Goal: Task Accomplishment & Management: Complete application form

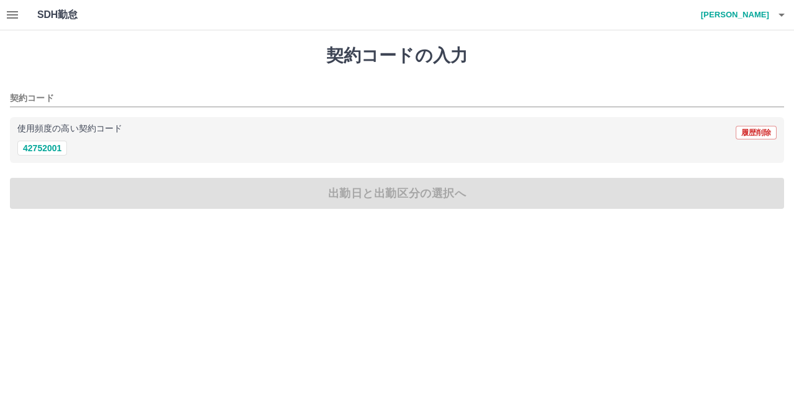
click at [365, 194] on div "契約コードの入力 契約コード 使用頻度の高い契約コード 履歴削除 42752001 出勤日と出勤区分の選択へ" at bounding box center [397, 126] width 794 height 193
click at [382, 191] on div "契約コードの入力 契約コード 使用頻度の高い契約コード 履歴削除 42752001 出勤日と出勤区分の選択へ" at bounding box center [397, 126] width 794 height 193
click at [43, 144] on button "42752001" at bounding box center [42, 148] width 50 height 15
type input "********"
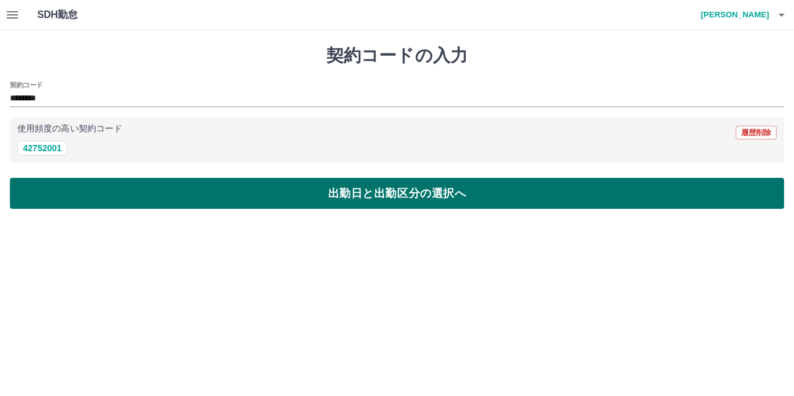
click at [350, 197] on button "出勤日と出勤区分の選択へ" at bounding box center [397, 193] width 774 height 31
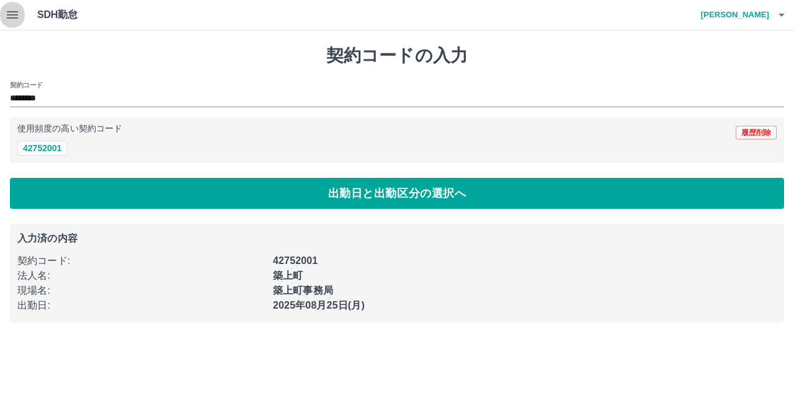
click at [7, 10] on icon "button" at bounding box center [12, 14] width 15 height 15
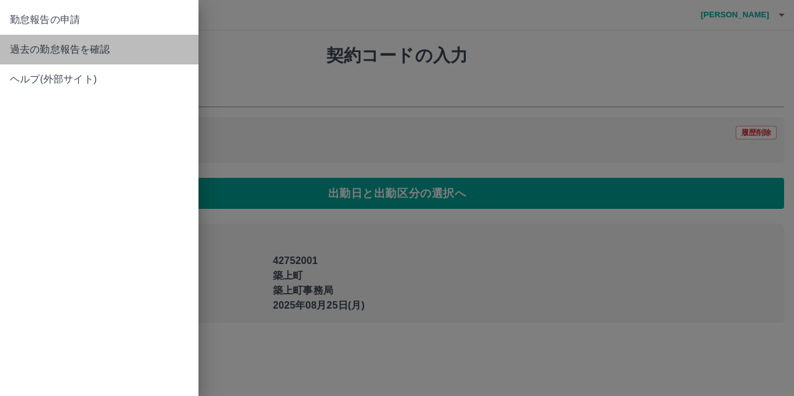
click at [68, 45] on span "過去の勤怠報告を確認" at bounding box center [99, 49] width 179 height 15
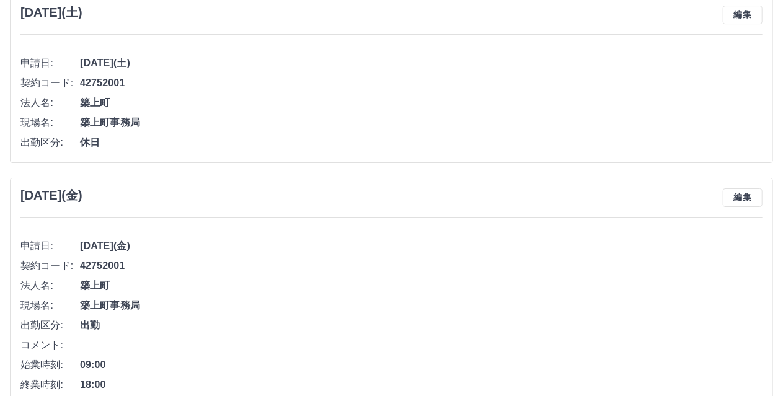
scroll to position [4558, 0]
